Goal: Information Seeking & Learning: Learn about a topic

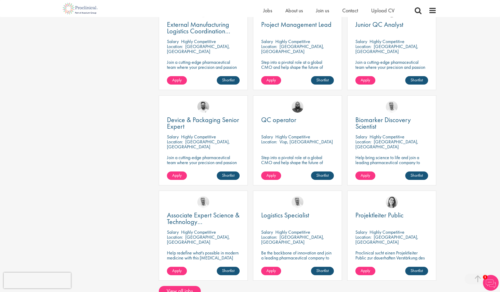
scroll to position [282, 0]
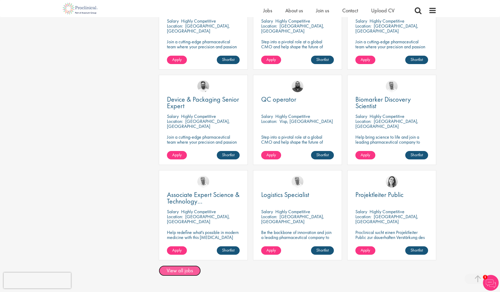
click at [180, 266] on link "View all jobs" at bounding box center [180, 270] width 42 height 10
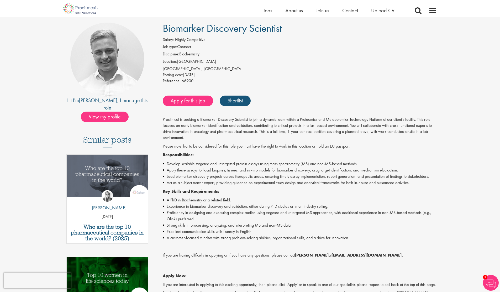
scroll to position [37, 0]
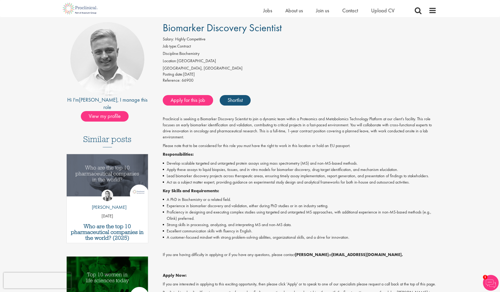
click at [268, 147] on p "Please note that to be considered for this role you must have the right to work…" at bounding box center [300, 146] width 274 height 6
click at [271, 148] on p "Please note that to be considered for this role you must have the right to work…" at bounding box center [300, 146] width 274 height 6
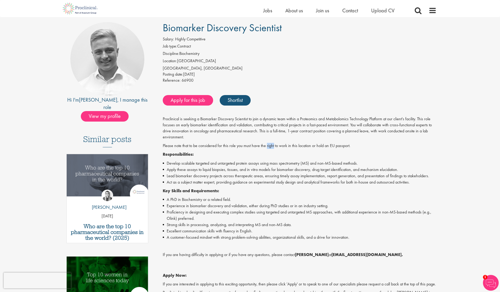
click at [271, 148] on p "Please note that to be considered for this role you must have the right to work…" at bounding box center [300, 146] width 274 height 6
click at [270, 159] on div "Proclinical is seeking a Biomarker Discovery Scientist to join a dynamic team w…" at bounding box center [300, 216] width 274 height 200
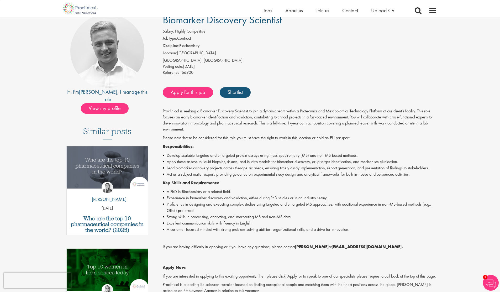
scroll to position [47, 0]
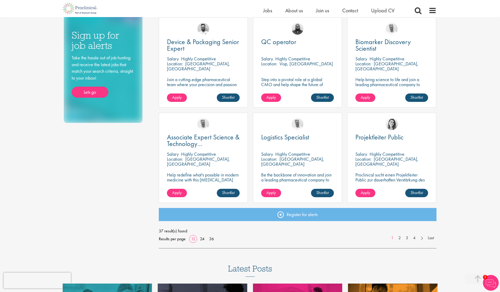
scroll to position [311, 0]
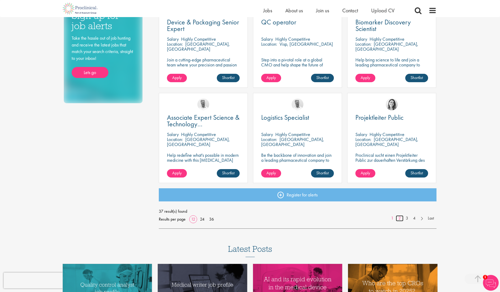
click at [399, 217] on link "2" at bounding box center [400, 218] width 8 height 6
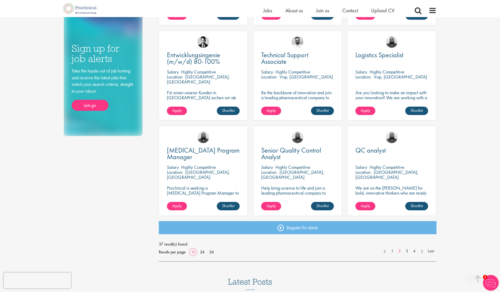
scroll to position [279, 0]
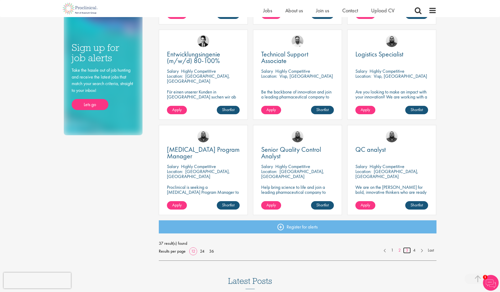
click at [407, 249] on link "3" at bounding box center [407, 250] width 8 height 6
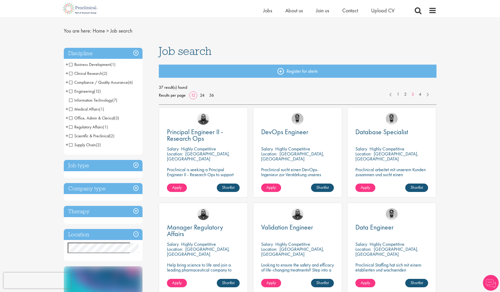
scroll to position [12, 0]
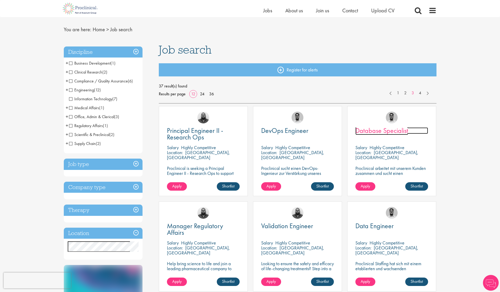
click at [391, 130] on span "Database Specialist" at bounding box center [381, 130] width 53 height 9
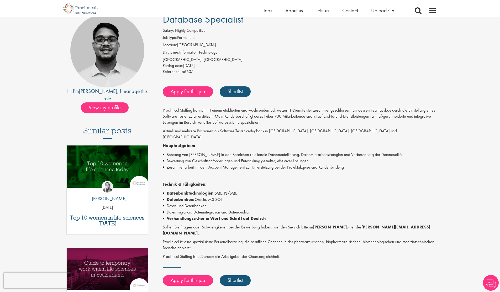
scroll to position [87, 0]
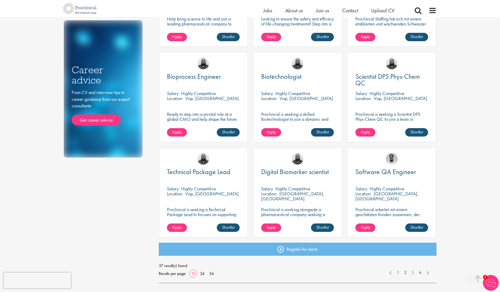
scroll to position [259, 0]
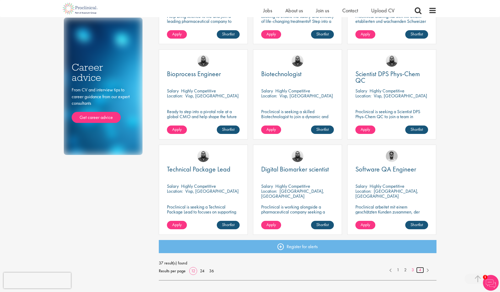
click at [420, 268] on link "4" at bounding box center [420, 270] width 8 height 6
